Goal: Communication & Community: Answer question/provide support

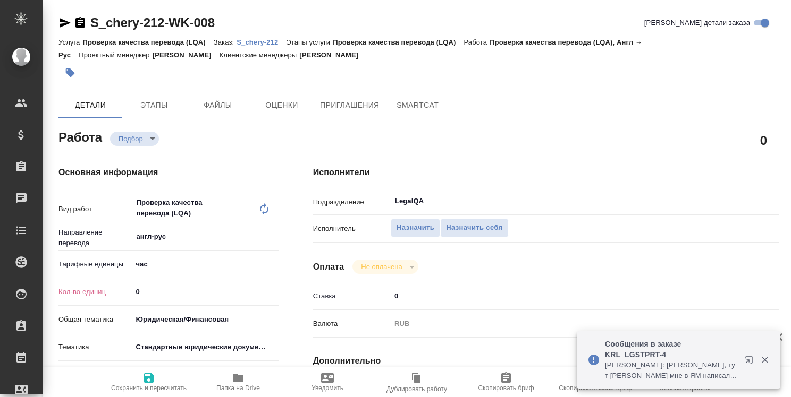
type textarea "x"
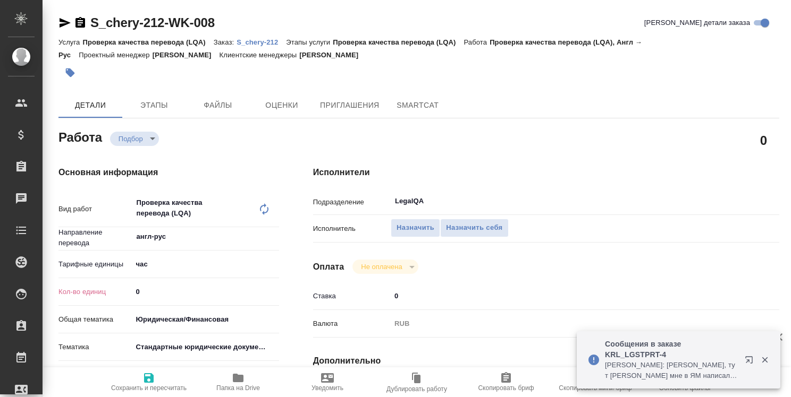
type textarea "x"
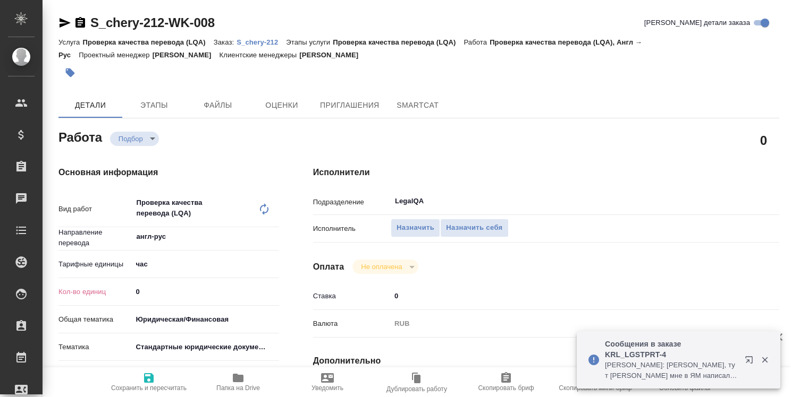
type textarea "x"
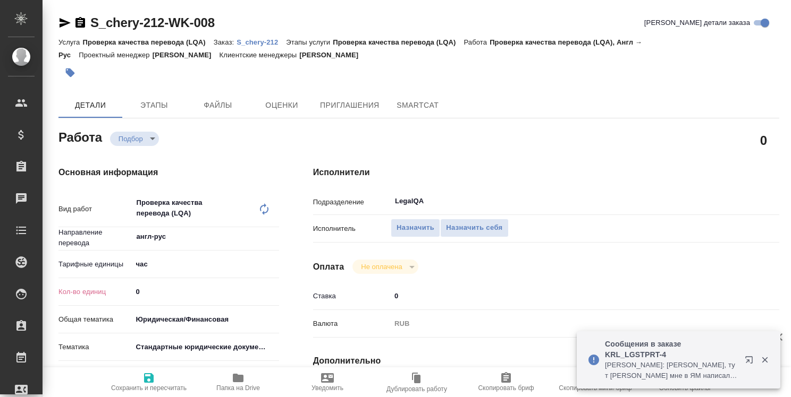
type textarea "x"
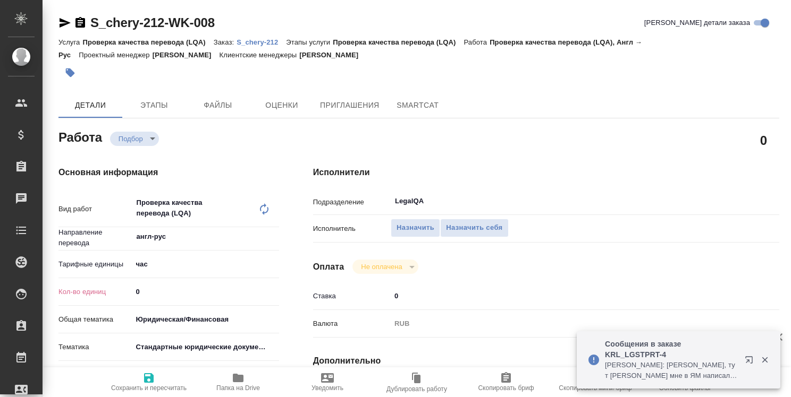
type textarea "x"
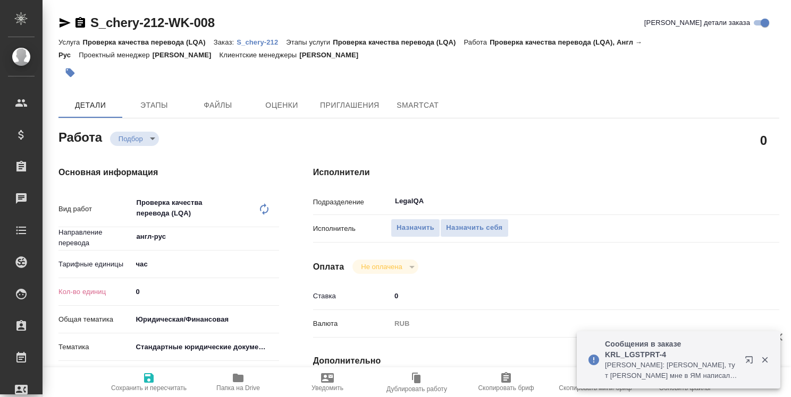
type textarea "x"
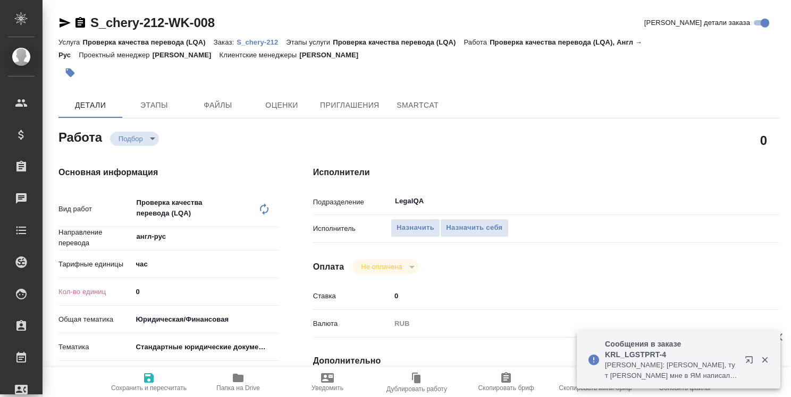
type textarea "x"
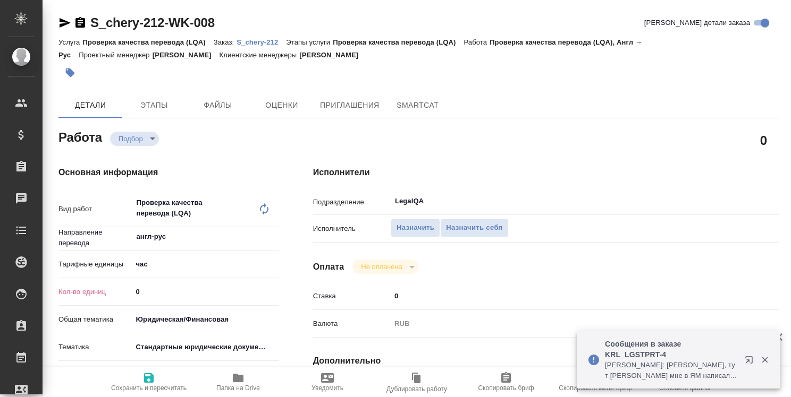
type textarea "x"
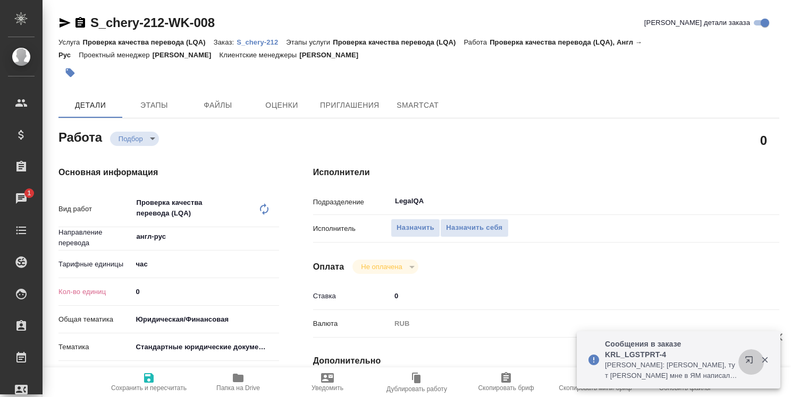
click at [750, 360] on icon "button" at bounding box center [750, 362] width 13 height 13
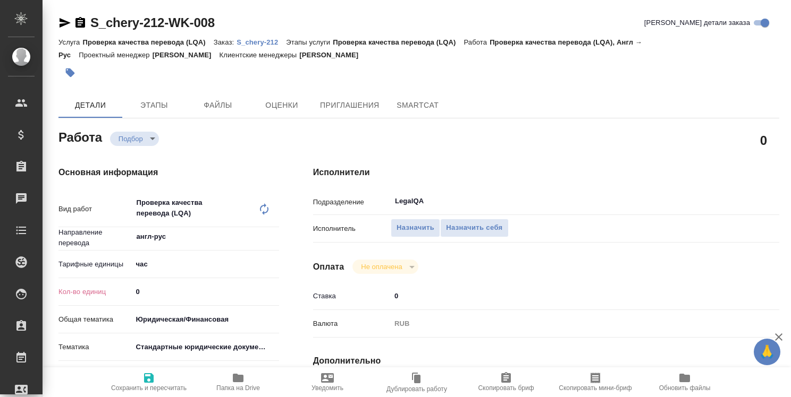
click at [266, 44] on p "S_chery-212" at bounding box center [260, 42] width 49 height 8
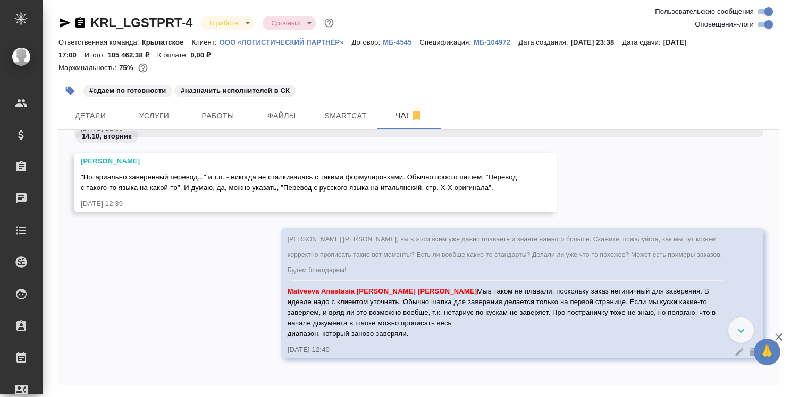
scroll to position [9570, 0]
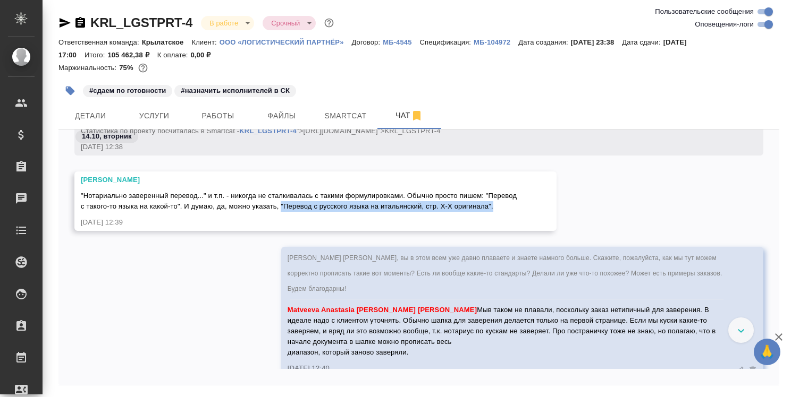
drag, startPoint x: 315, startPoint y: 206, endPoint x: 313, endPoint y: 217, distance: 10.7
click at [313, 212] on div ""Нотариально заверенный перевод..." и т.п. - никогда не сталкивалась с такими ф…" at bounding box center [300, 200] width 438 height 24
copy span ""Перевод с русского языка на итальянский, стр. Х-Х оригинала"."
click at [780, 337] on icon "button" at bounding box center [778, 337] width 13 height 13
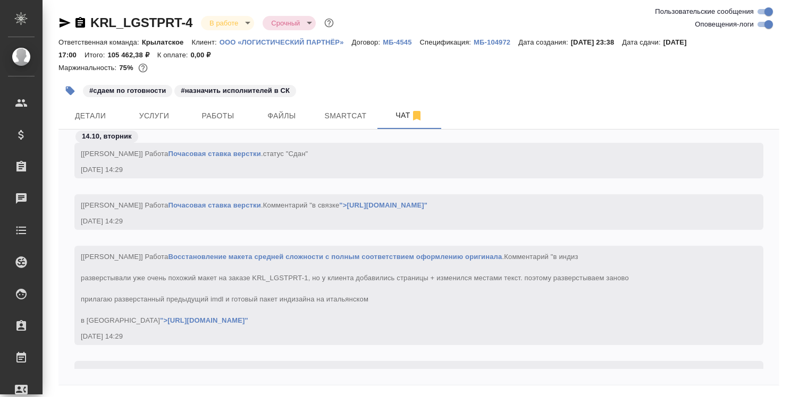
scroll to position [11218, 0]
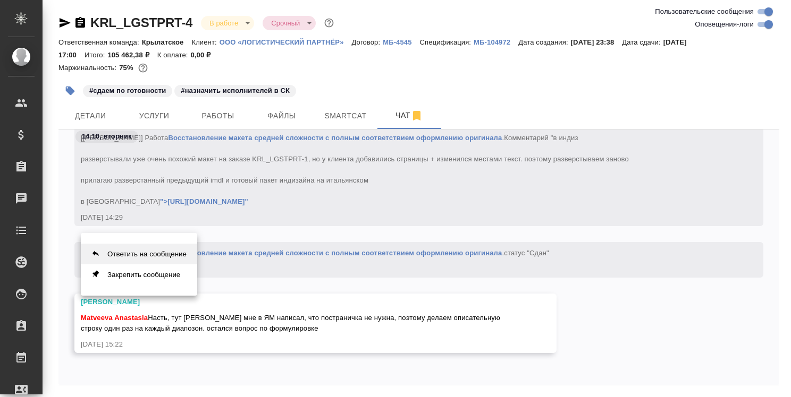
click at [170, 256] on button "Ответить на сообщение" at bounding box center [139, 254] width 116 height 21
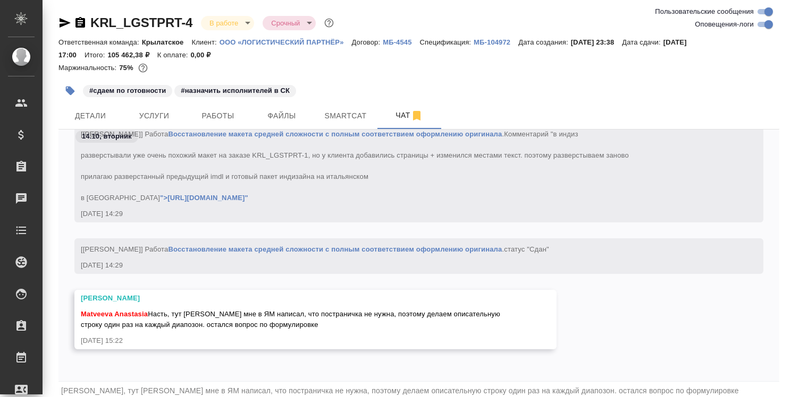
scroll to position [39, 0]
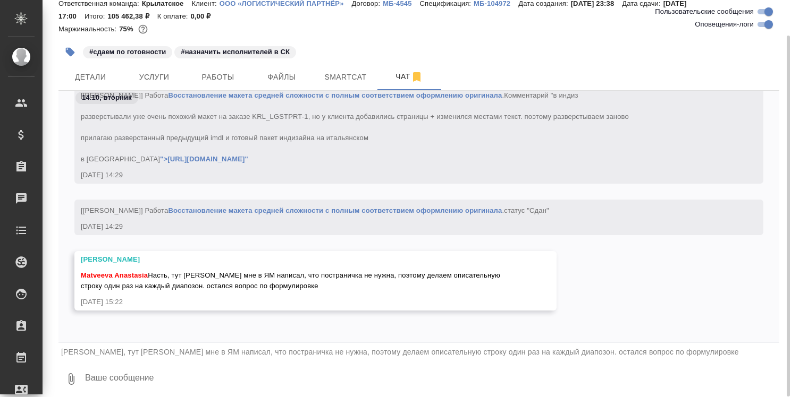
click at [87, 378] on textarea at bounding box center [431, 379] width 695 height 36
type textarea "П"
paste textarea ""Перевод с русского языка на итальянский, стр. Х-Х оригинала"."
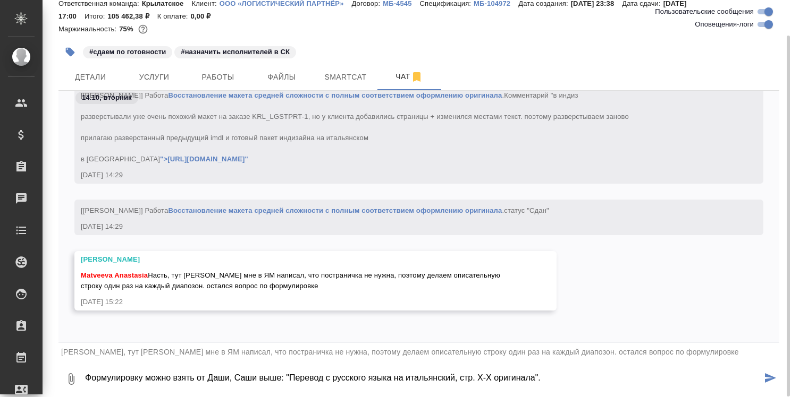
type textarea "Формулировку можно взять от Даши, Саши выше: "Перевод с русского языка на италь…"
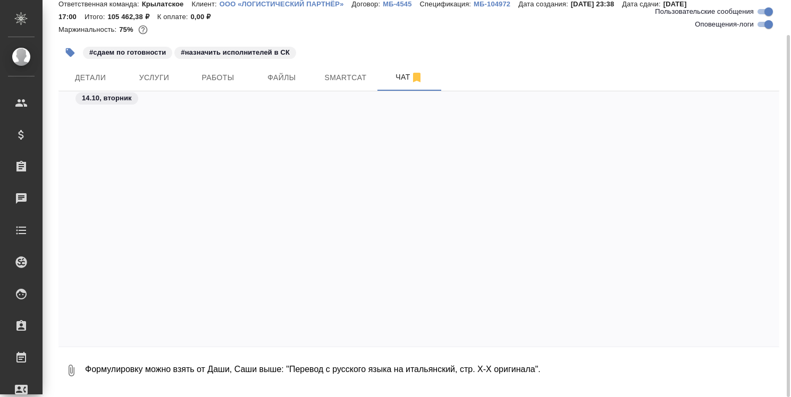
scroll to position [11582, 0]
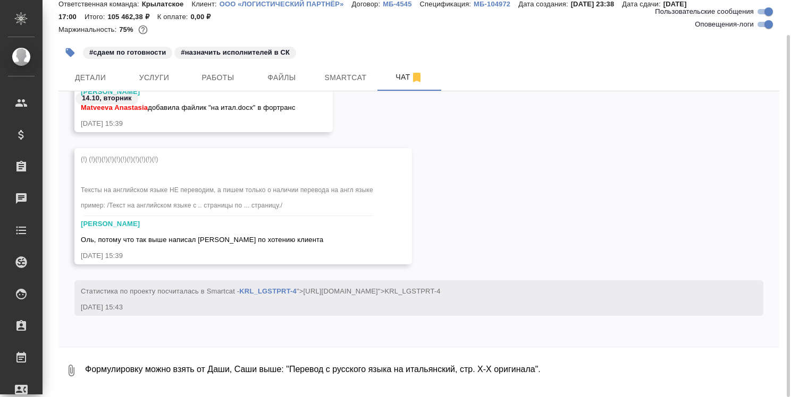
click at [177, 223] on div "[PERSON_NAME]" at bounding box center [228, 224] width 294 height 11
click at [160, 224] on div "[PERSON_NAME]" at bounding box center [228, 224] width 294 height 11
click at [161, 162] on div "(!) (!)(!)(!)(!)(!)(!)(!)(!)(!)(!)(!) Тексты на английском языке НЕ переводим, …" at bounding box center [228, 183] width 294 height 65
click at [155, 159] on span "(!) (!)(!)(!)(!)(!)(!)(!)(!)(!)(!)(!) Тексты на английском языке НЕ переводим, …" at bounding box center [228, 183] width 294 height 54
click at [165, 157] on div "(!) (!)(!)(!)(!)(!)(!)(!)(!)(!)(!)(!) Тексты на английском языке НЕ переводим, …" at bounding box center [228, 183] width 294 height 65
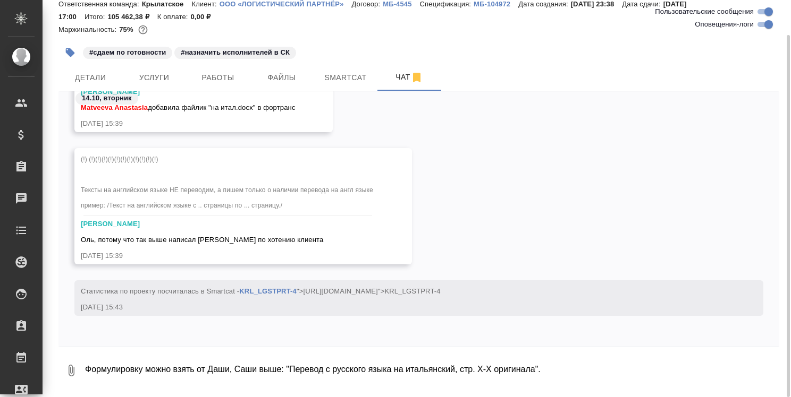
drag, startPoint x: 132, startPoint y: 189, endPoint x: 135, endPoint y: 181, distance: 8.8
click at [132, 189] on span "(!) (!)(!)(!)(!)(!)(!)(!)(!)(!)(!)(!) Тексты на английском языке НЕ переводим, …" at bounding box center [228, 183] width 294 height 54
click at [140, 157] on span "(!) (!)(!)(!)(!)(!)(!)(!)(!)(!)(!)(!) Тексты на английском языке НЕ переводим, …" at bounding box center [228, 183] width 294 height 54
click at [87, 368] on textarea "Формулировку можно взять от Даши, Саши выше: "Перевод с русского языка на италь…" at bounding box center [431, 371] width 695 height 36
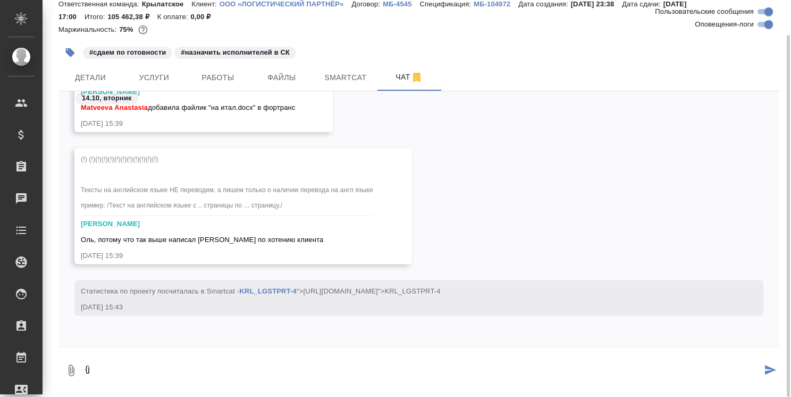
type textarea "{"
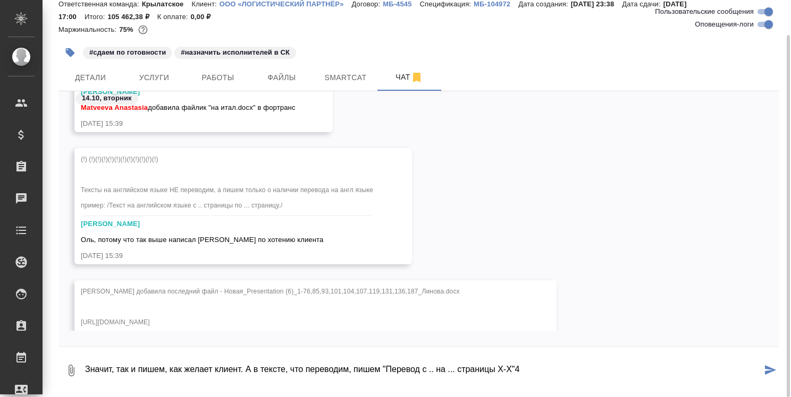
type textarea "Значит, так и пишем, как желает клиент. А в тексте, что переводим, пишем "Перев…"
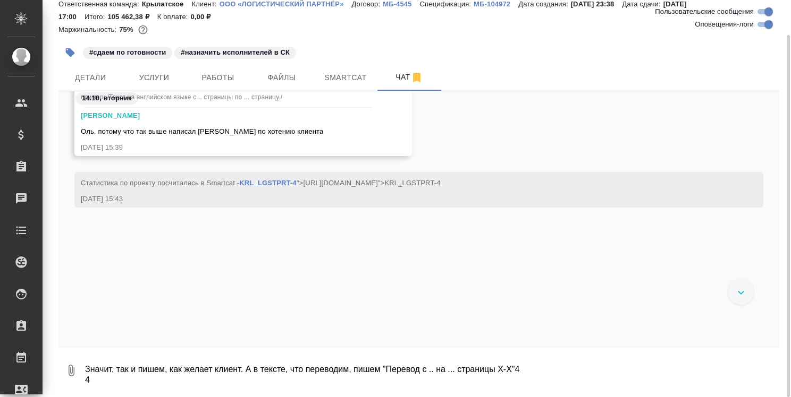
scroll to position [11933, 0]
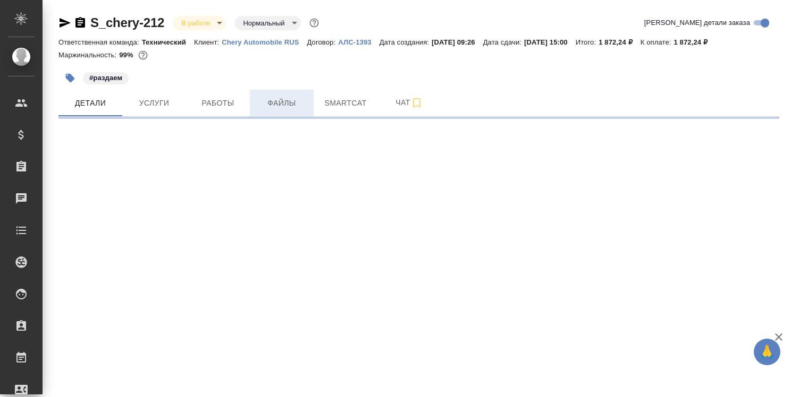
select select "RU"
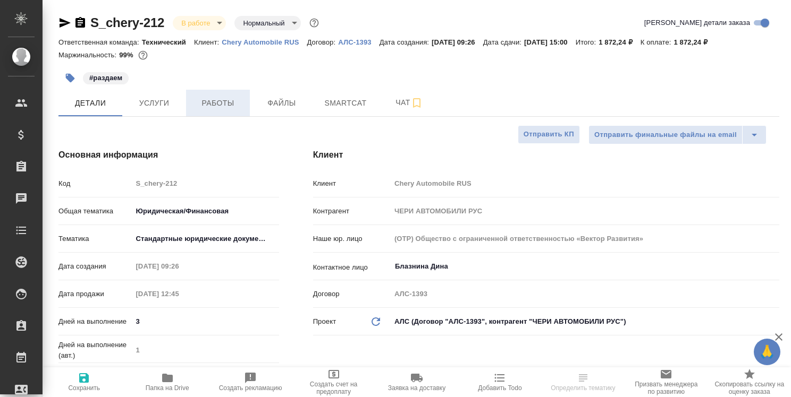
type textarea "x"
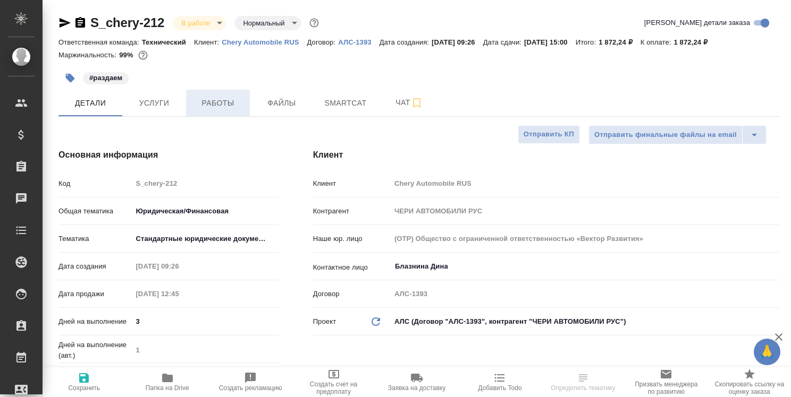
type textarea "x"
type input "Валеев Динар"
type input "Сеитов Павел"
click at [230, 104] on span "Работы" at bounding box center [217, 103] width 51 height 13
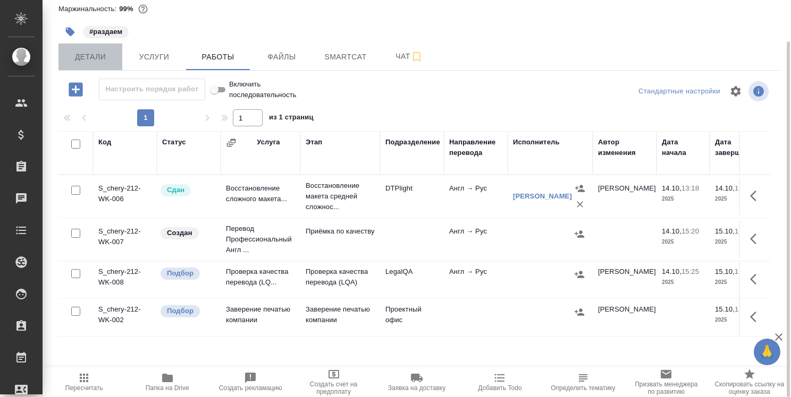
click at [104, 57] on span "Детали" at bounding box center [90, 56] width 51 height 13
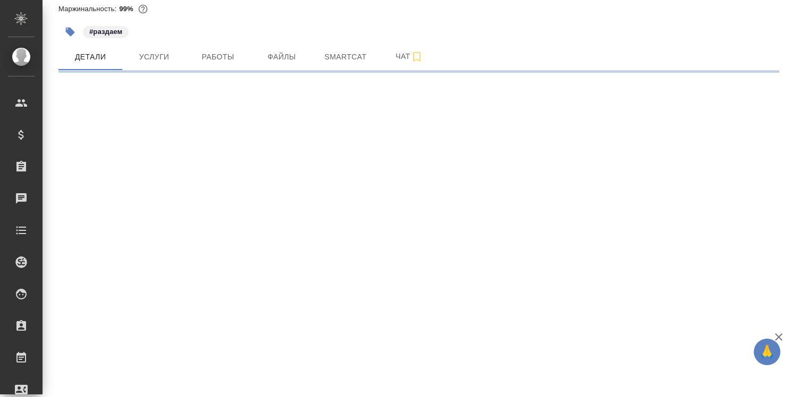
select select "RU"
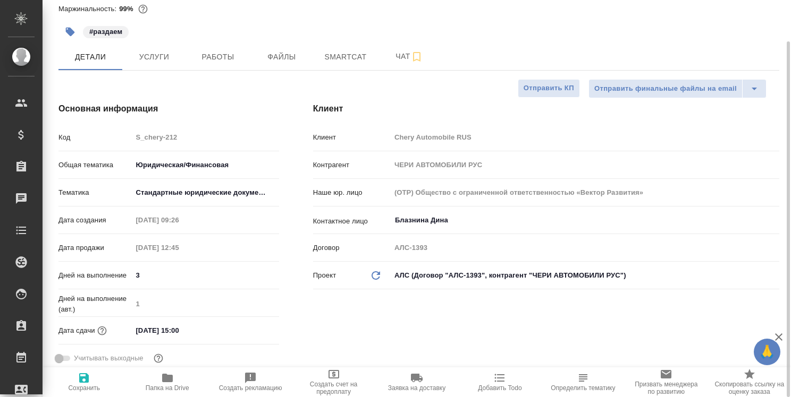
type textarea "x"
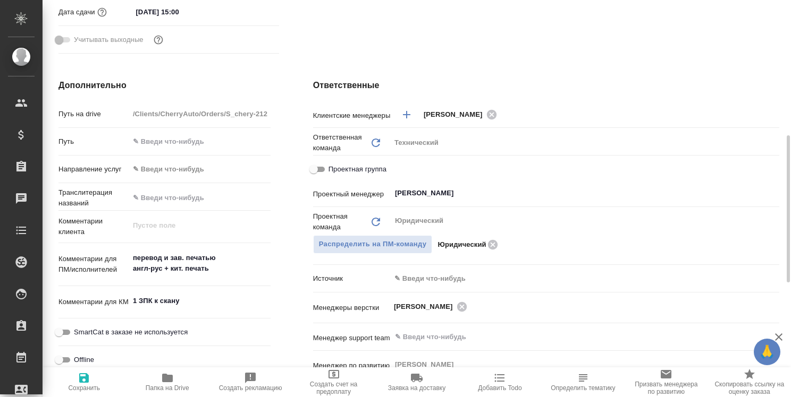
scroll to position [46, 0]
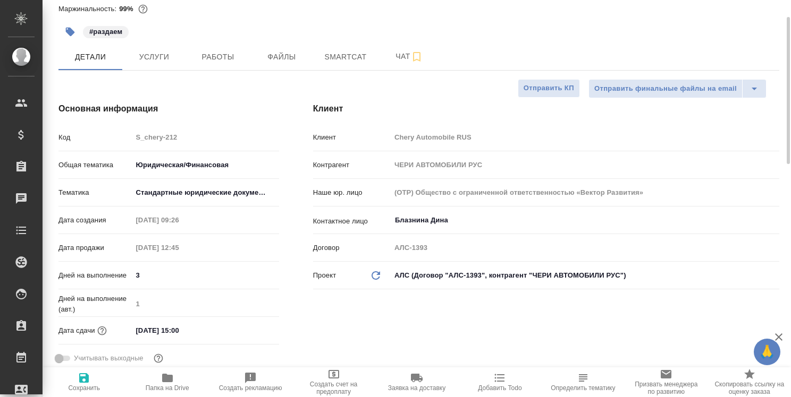
type textarea "x"
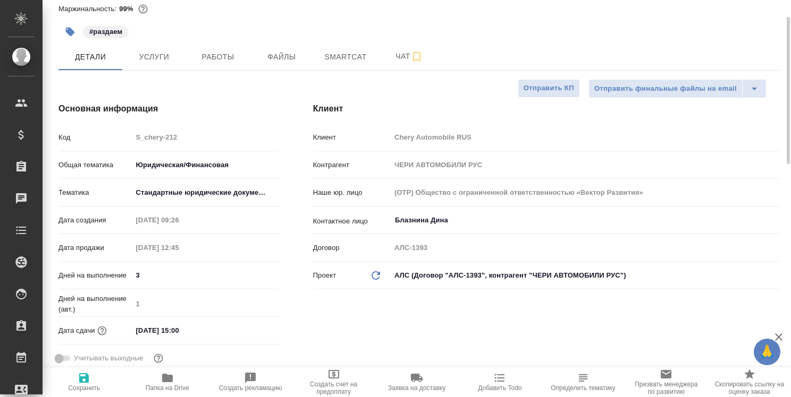
type textarea "x"
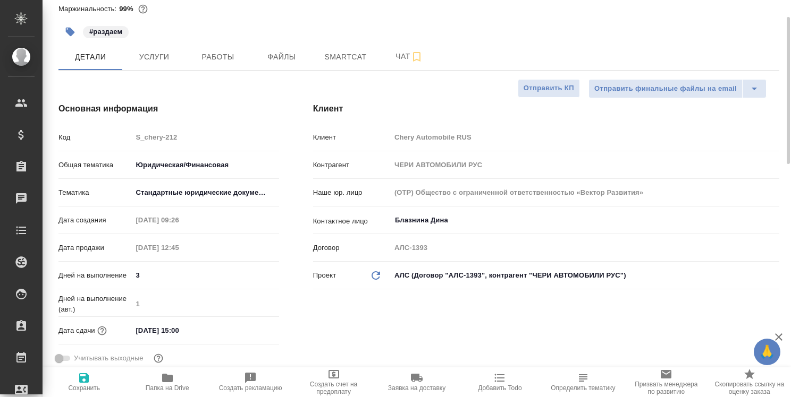
type textarea "x"
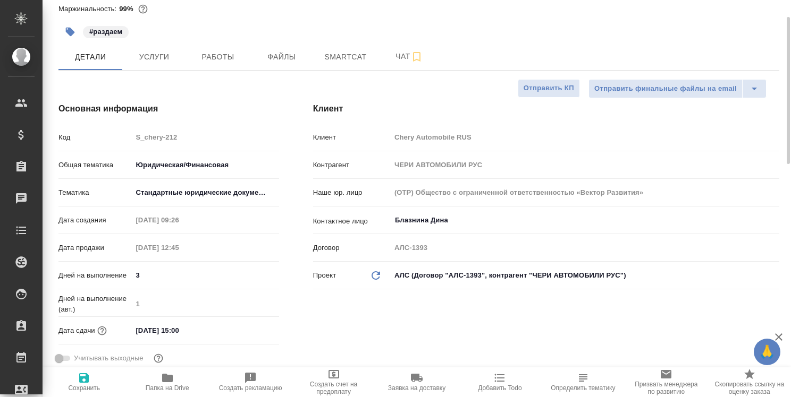
type textarea "x"
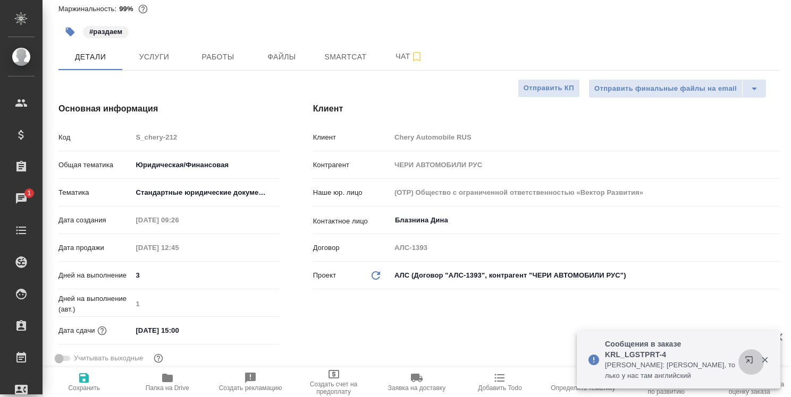
click at [747, 358] on icon "button" at bounding box center [750, 362] width 13 height 13
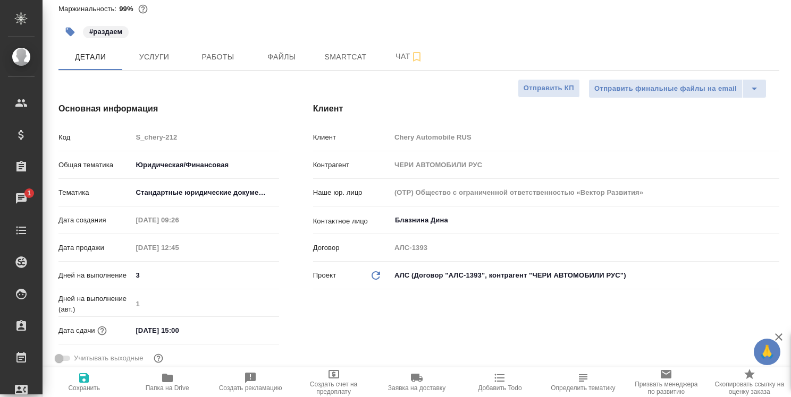
type textarea "x"
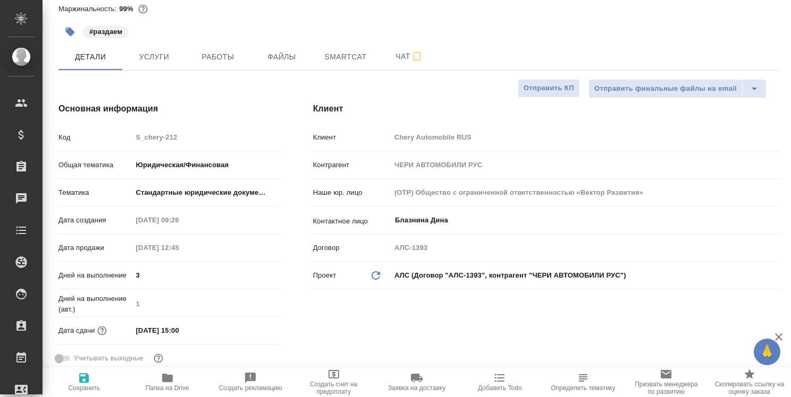
type textarea "x"
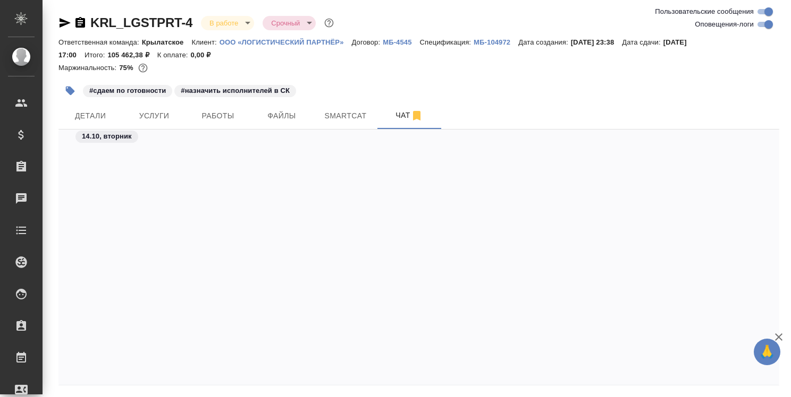
scroll to position [10889, 0]
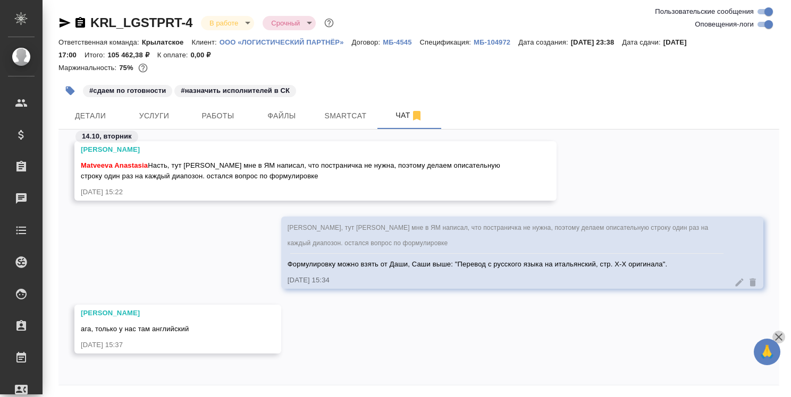
click at [778, 336] on icon "button" at bounding box center [778, 337] width 13 height 13
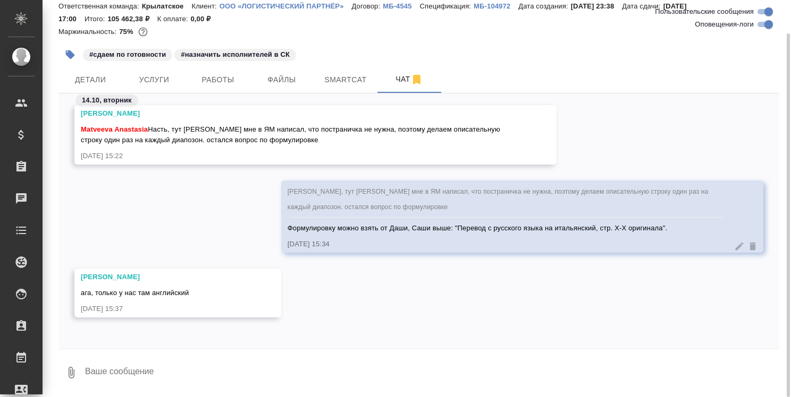
click at [159, 376] on textarea at bounding box center [431, 373] width 695 height 36
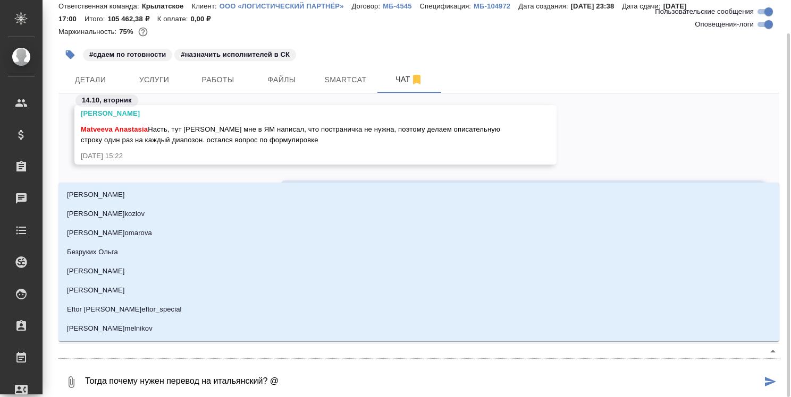
type textarea "Тогда почему нужен перевод на итальянский? @m"
type input "m"
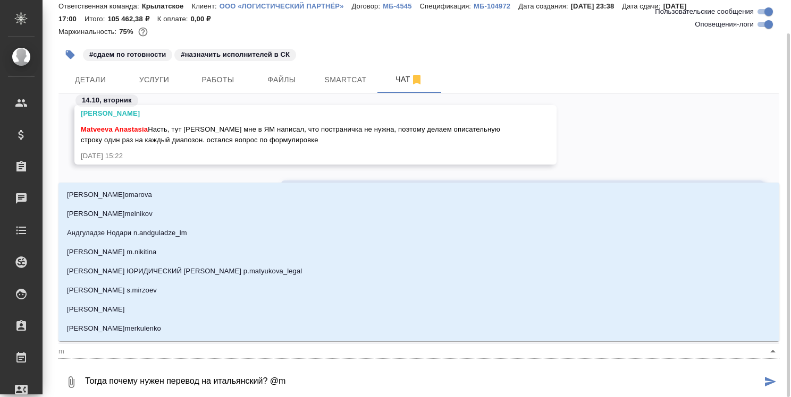
type textarea "Тогда почему нужен перевод на итальянский? @ma"
type input "ma"
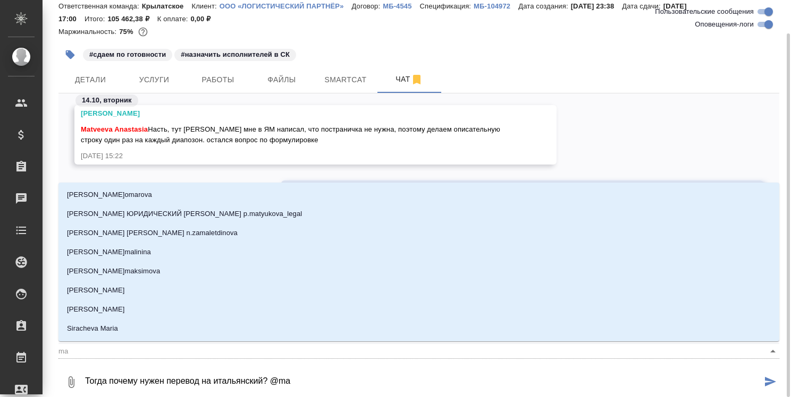
type textarea "Тогда почему нужен перевод на итальянский? @mat"
type input "mat"
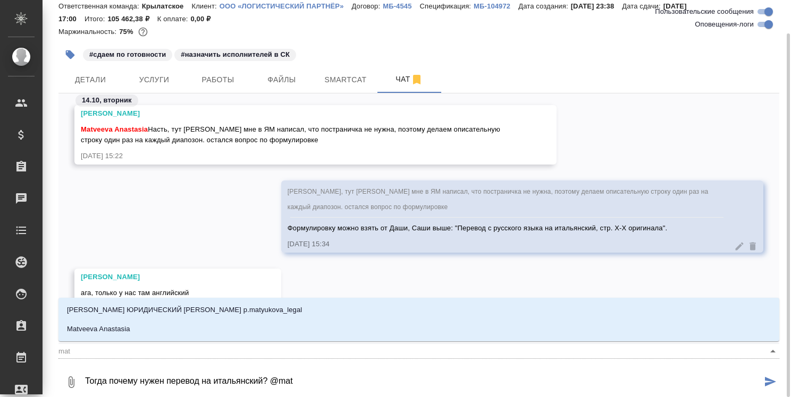
type textarea "Тогда почему нужен перевод на итальянский? @matv"
type input "matv"
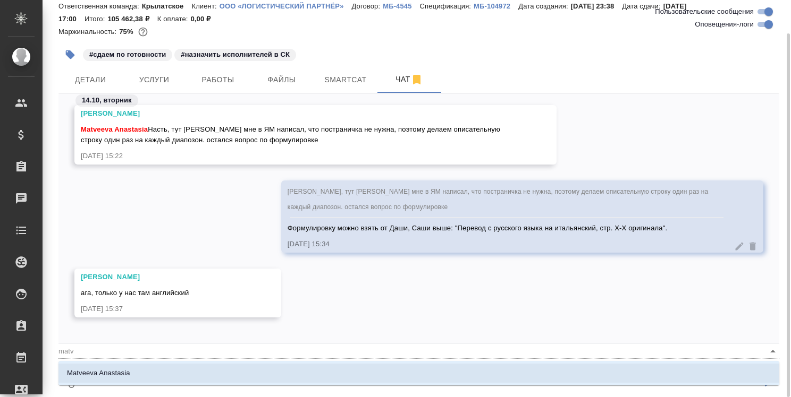
click at [159, 376] on li "Matveeva Anastasia" at bounding box center [418, 373] width 720 height 19
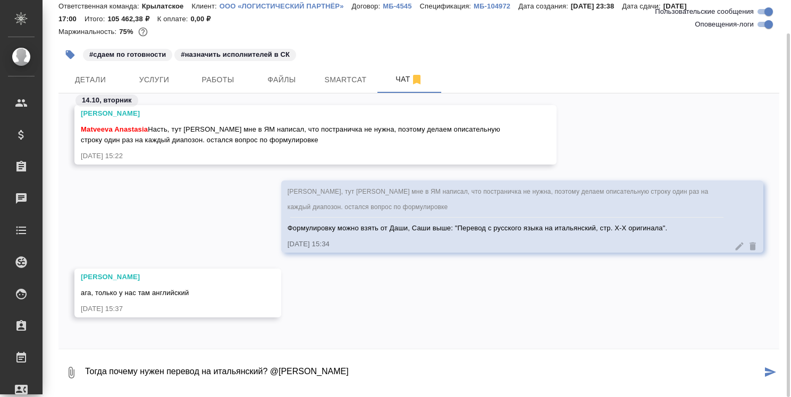
type textarea "Тогда почему нужен перевод на итальянский? @Matveeva Anastasia"
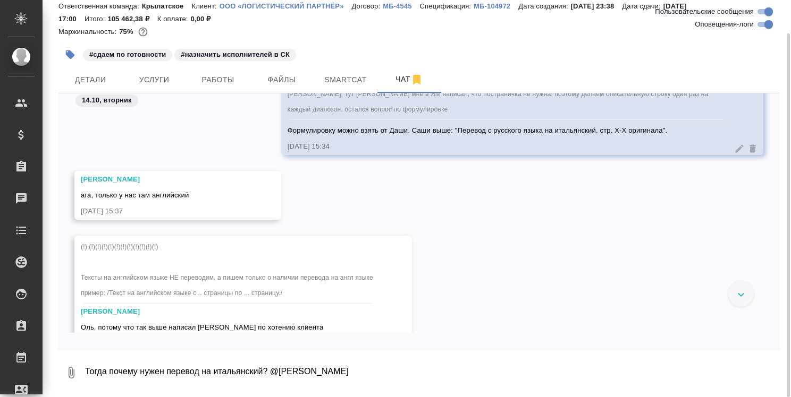
scroll to position [11021, 0]
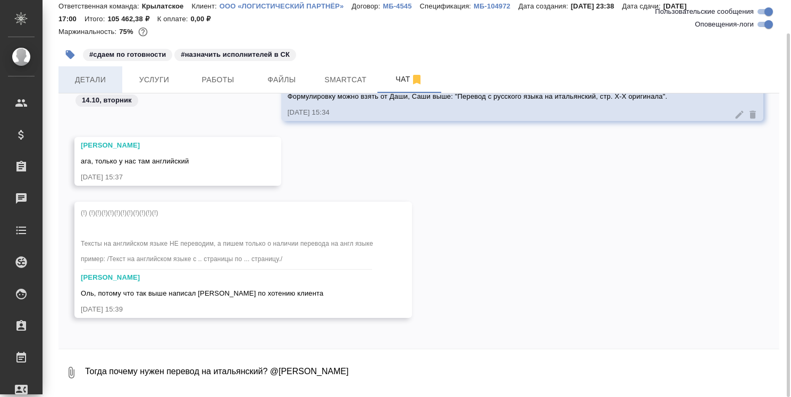
click at [96, 75] on span "Детали" at bounding box center [90, 79] width 51 height 13
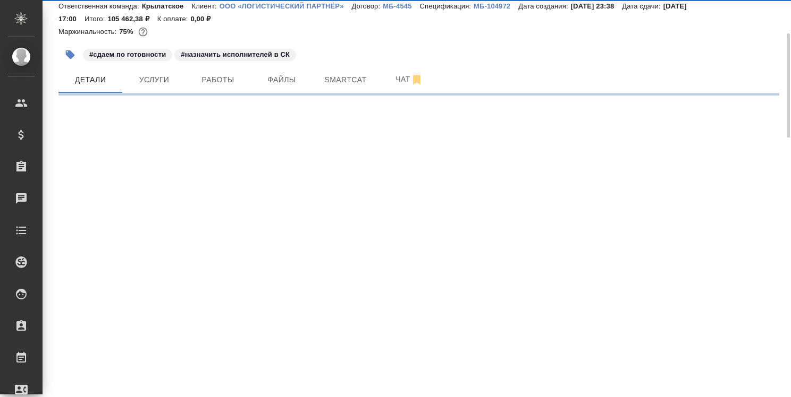
select select "RU"
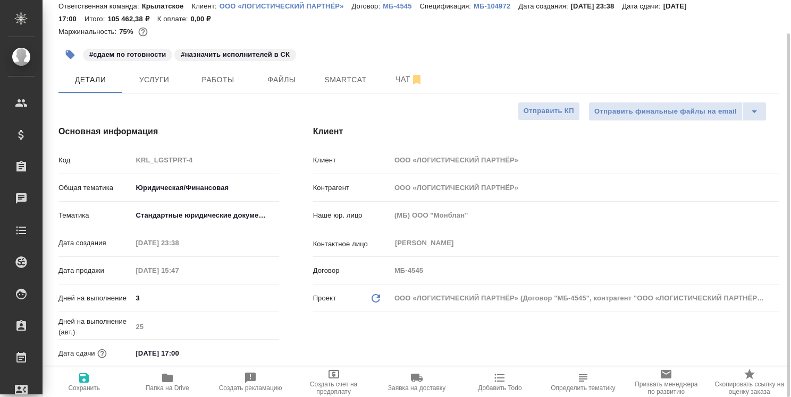
type textarea "x"
click at [168, 379] on icon "button" at bounding box center [167, 378] width 11 height 9
type textarea "x"
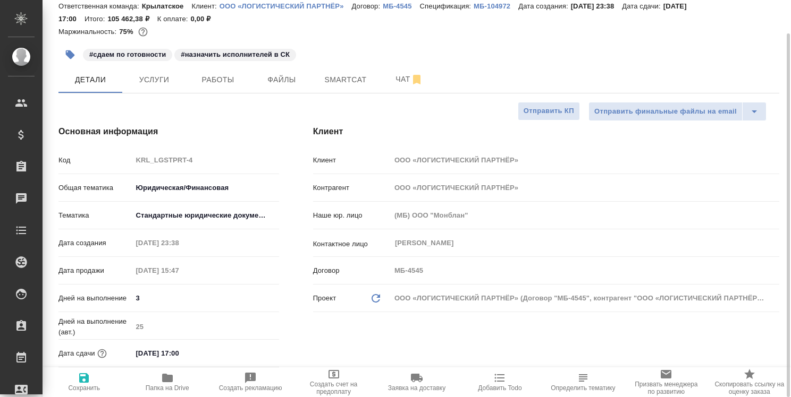
type textarea "x"
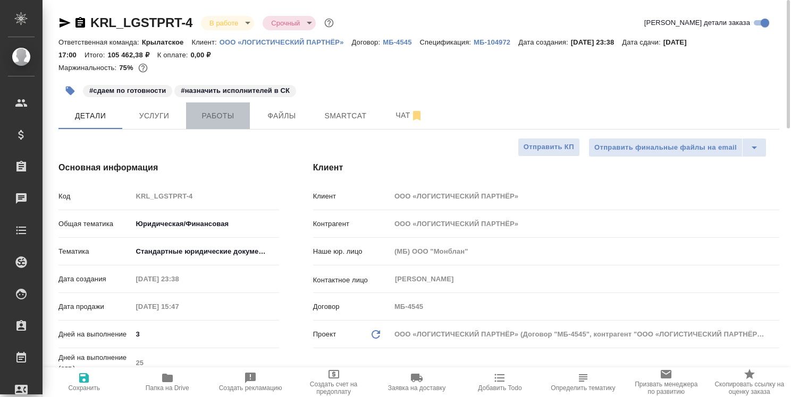
click at [228, 114] on span "Работы" at bounding box center [217, 115] width 51 height 13
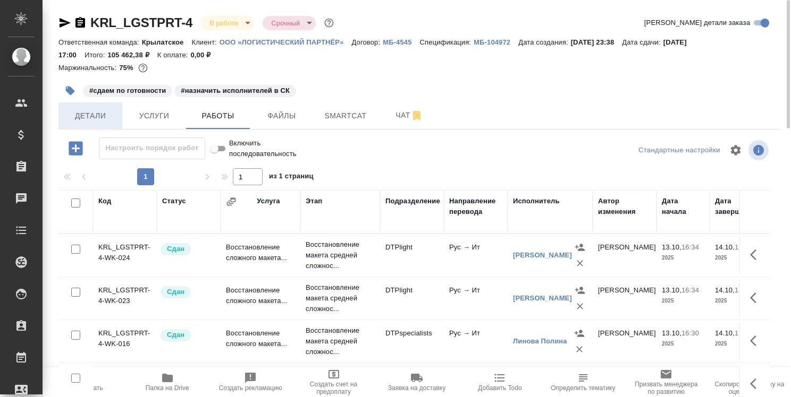
click at [98, 114] on span "Детали" at bounding box center [90, 115] width 51 height 13
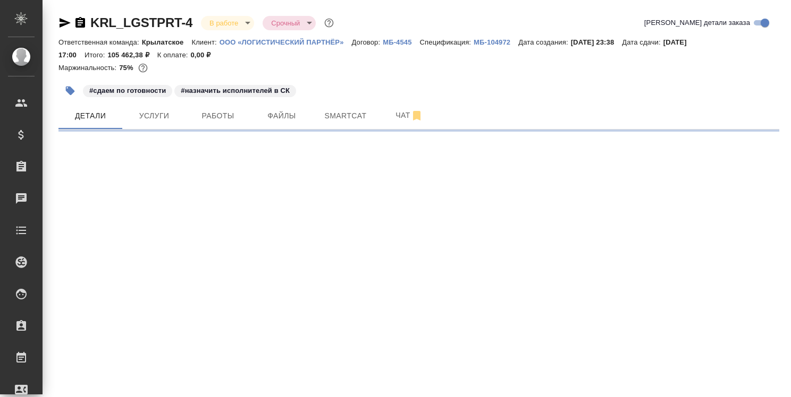
select select "RU"
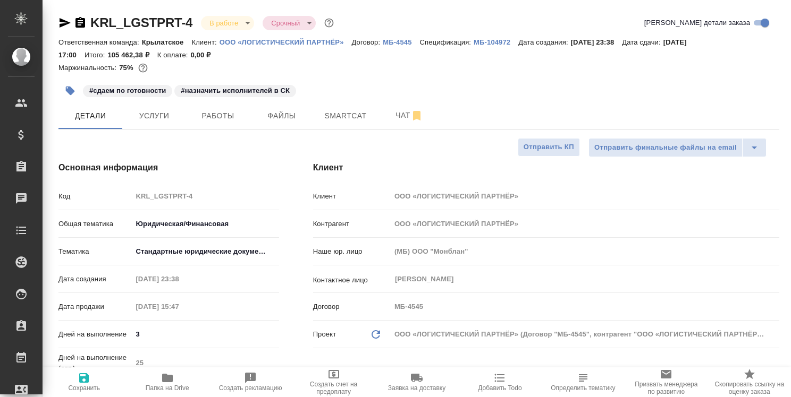
type textarea "x"
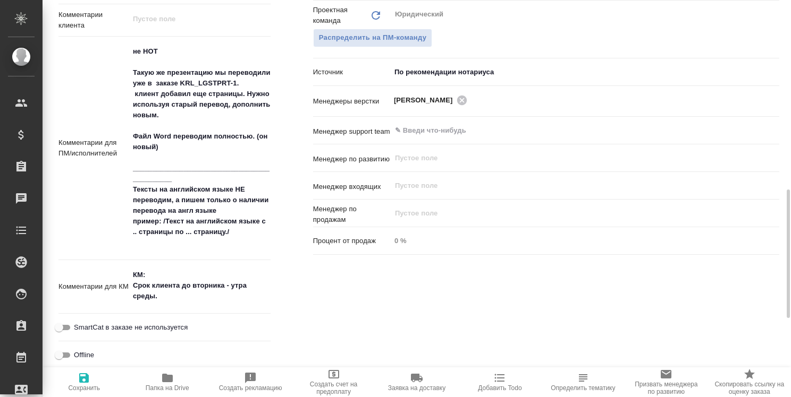
scroll to position [691, 0]
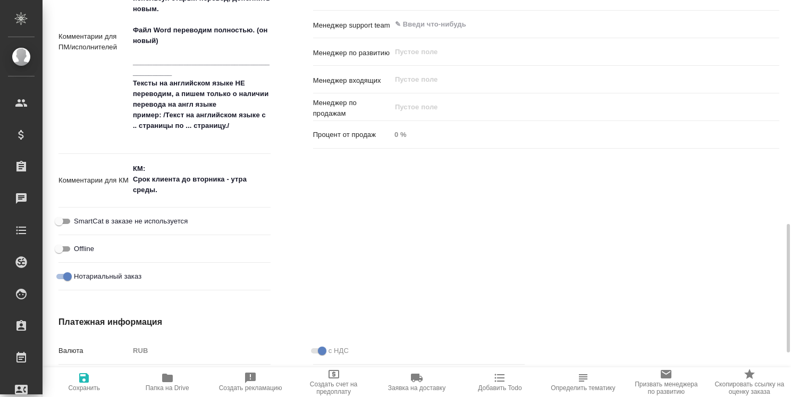
type textarea "x"
